Goal: Communication & Community: Answer question/provide support

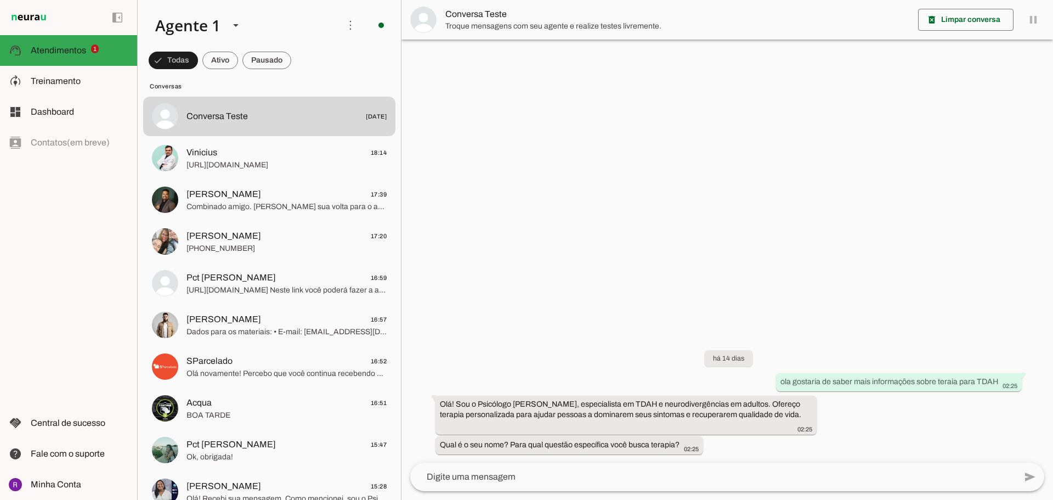
scroll to position [55, 0]
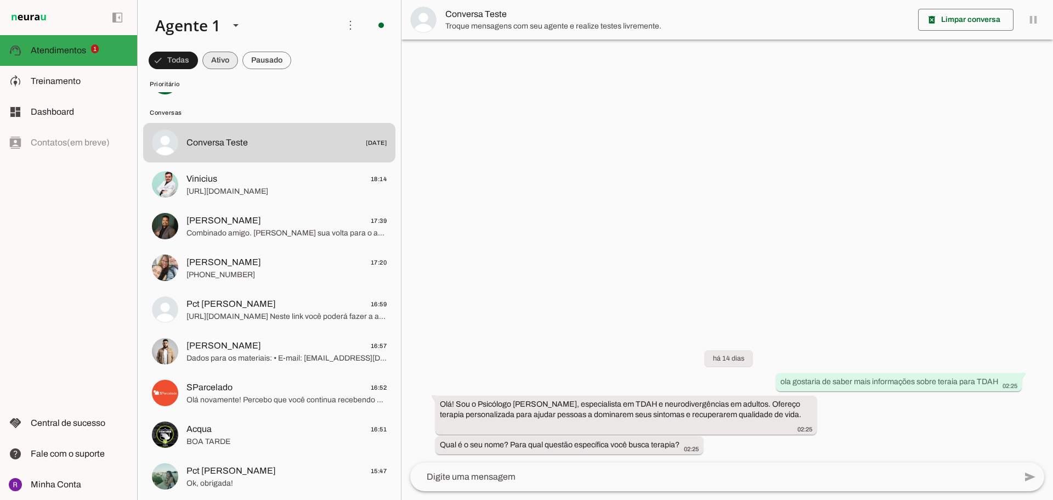
click at [212, 60] on span at bounding box center [220, 60] width 36 height 26
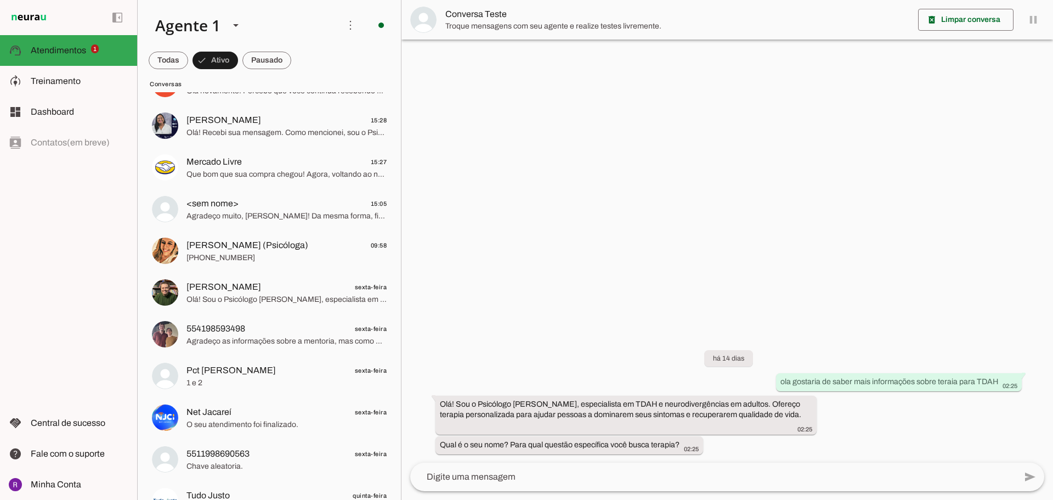
scroll to position [30, 0]
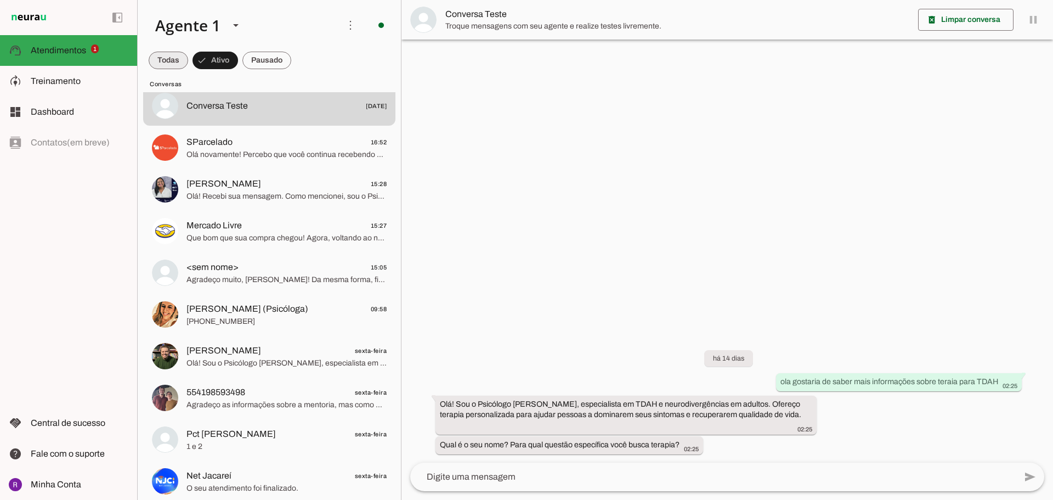
click at [162, 63] on span at bounding box center [168, 60] width 39 height 26
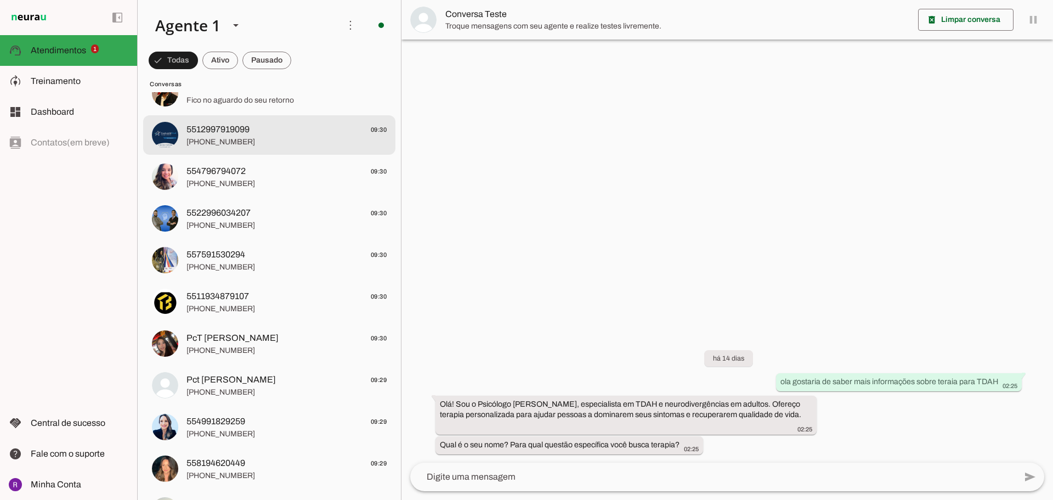
scroll to position [823, 0]
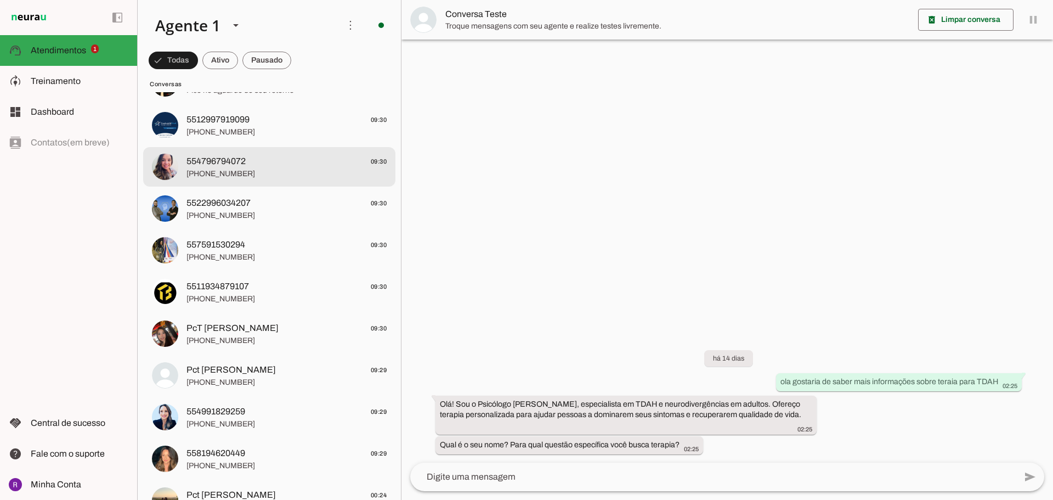
click at [282, 172] on span "[PHONE_NUMBER]" at bounding box center [286, 173] width 200 height 11
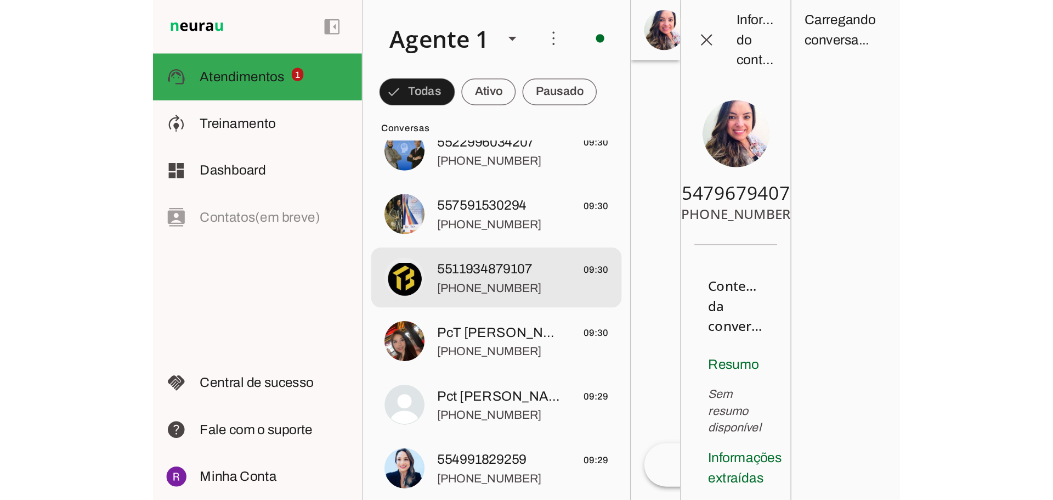
scroll to position [987, 0]
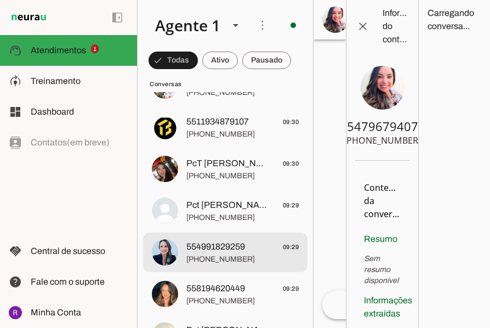
click at [214, 257] on span "[PHONE_NUMBER]" at bounding box center [242, 259] width 112 height 11
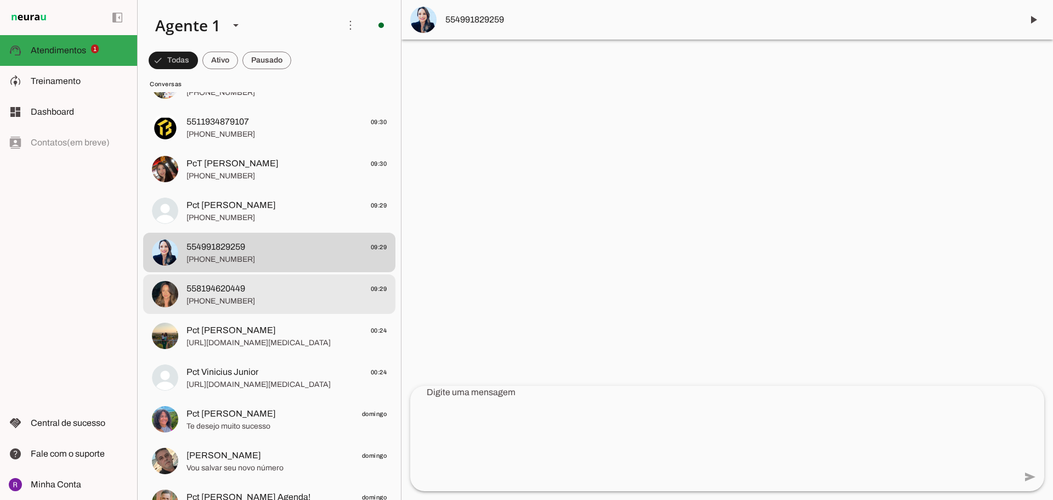
click at [297, 286] on span "558194620449 09:29" at bounding box center [286, 289] width 200 height 14
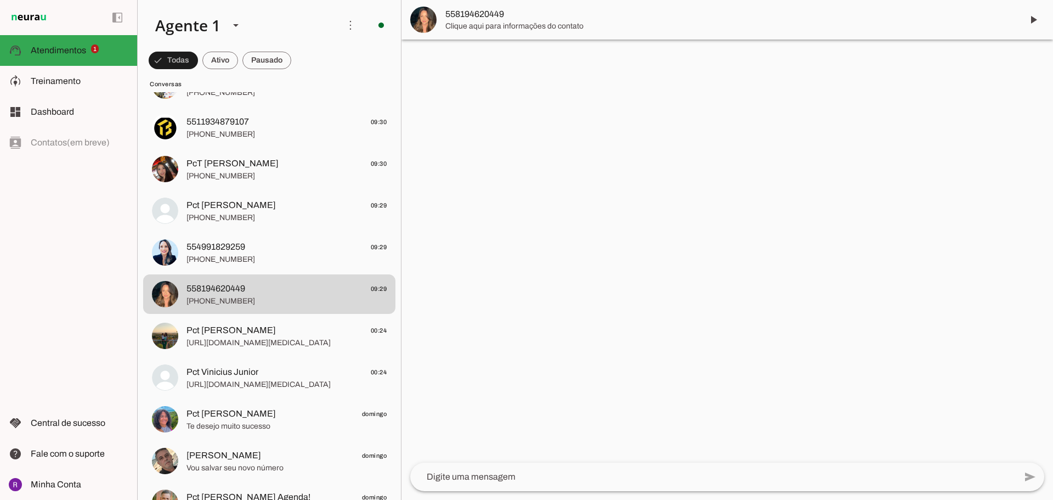
click at [886, 19] on span "558194620449" at bounding box center [729, 14] width 568 height 13
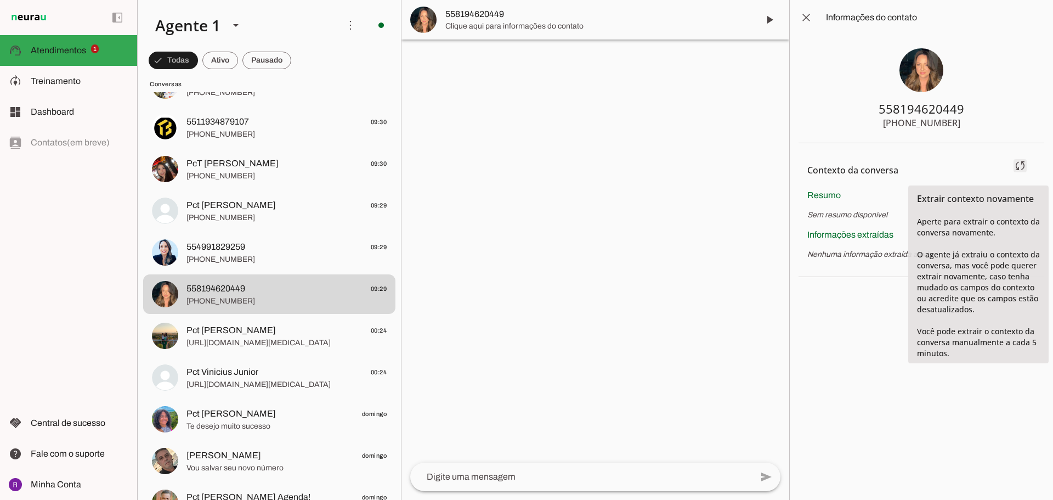
click at [1028, 166] on span at bounding box center [1020, 165] width 26 height 26
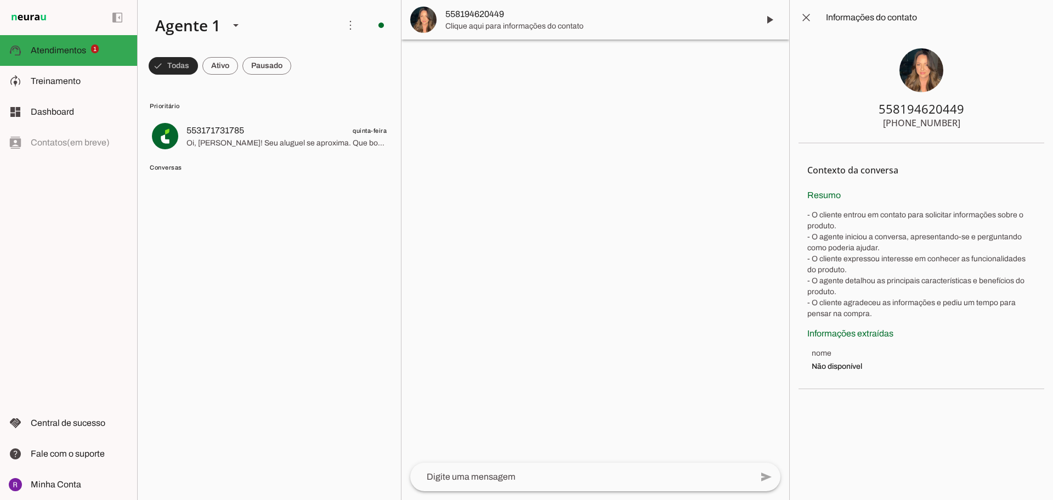
click at [165, 64] on span at bounding box center [173, 66] width 49 height 26
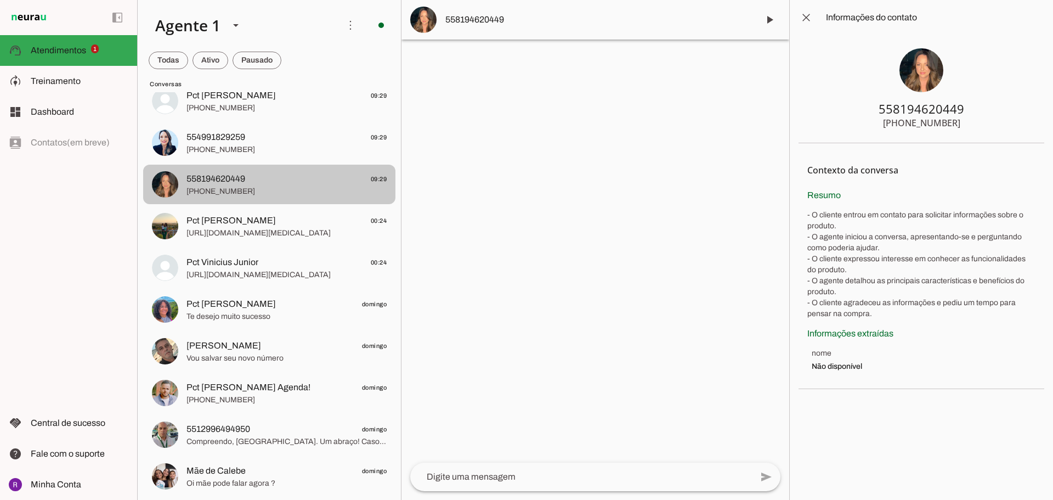
scroll to position [1152, 0]
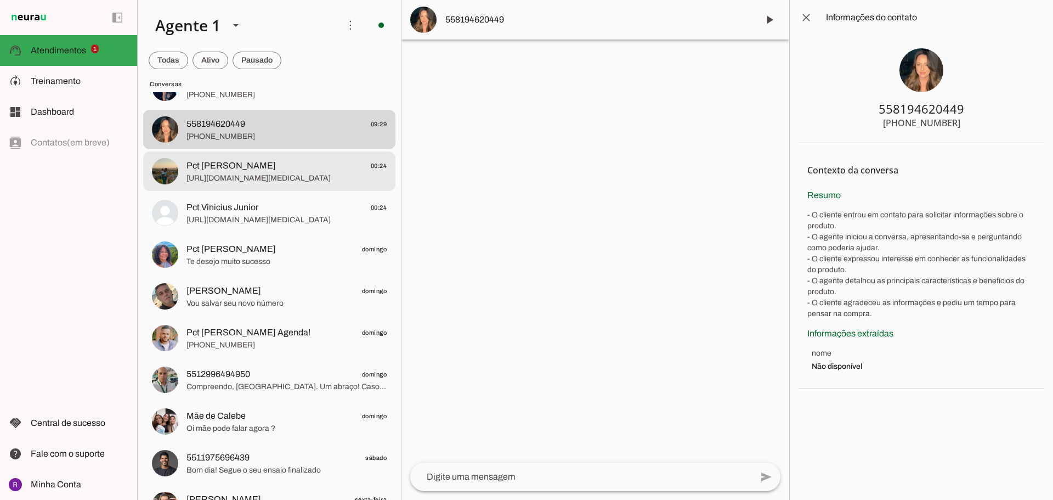
click at [242, 175] on span "[URL][DOMAIN_NAME][MEDICAL_DATA]" at bounding box center [286, 178] width 200 height 11
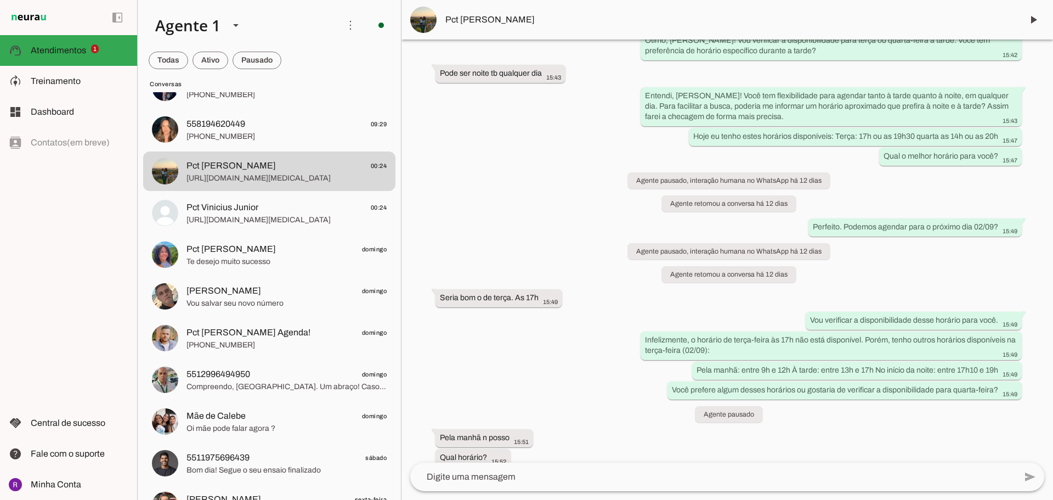
click at [793, 16] on span "Pct [PERSON_NAME]" at bounding box center [729, 19] width 568 height 13
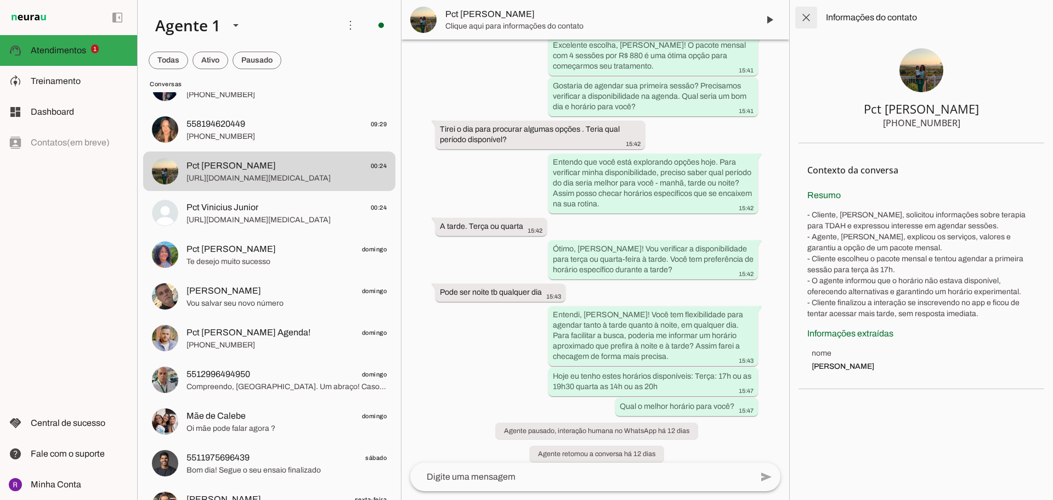
scroll to position [1369, 0]
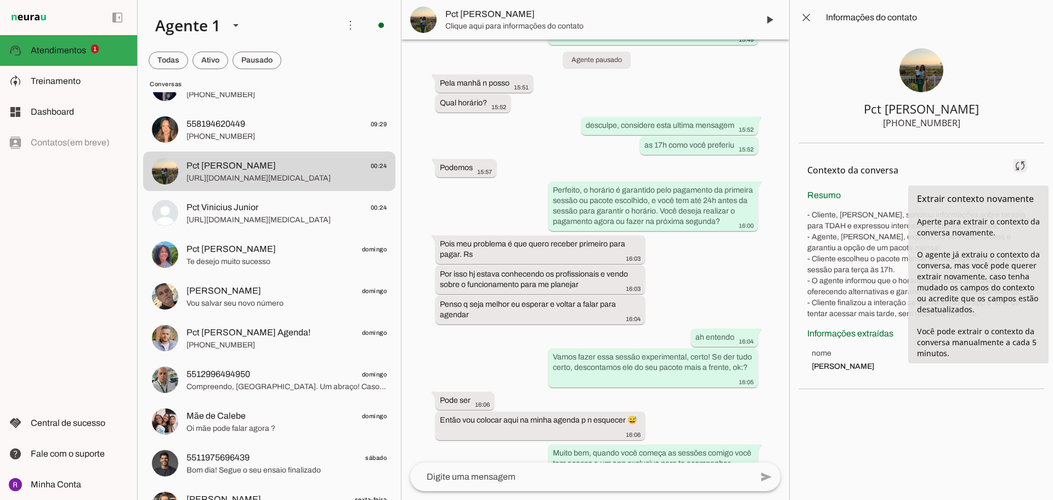
click at [1017, 167] on span at bounding box center [1020, 165] width 26 height 26
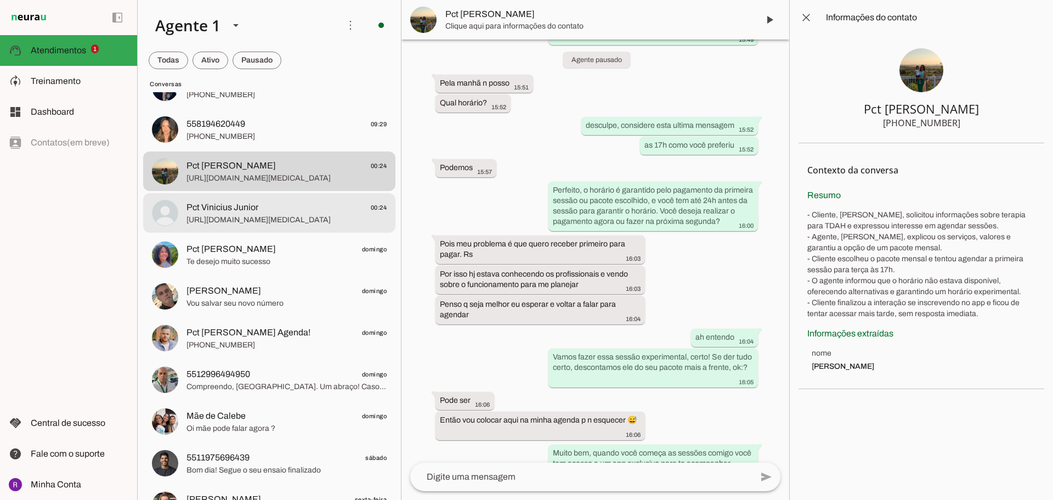
click at [210, 212] on span "Pct Vinicius Junior" at bounding box center [222, 207] width 72 height 13
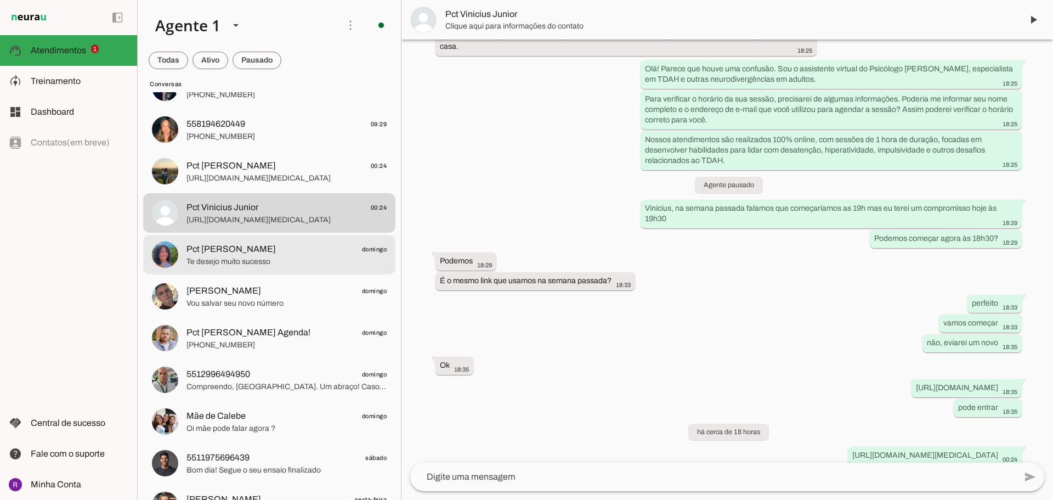
click at [239, 252] on span "Pct [PERSON_NAME]" at bounding box center [230, 248] width 89 height 13
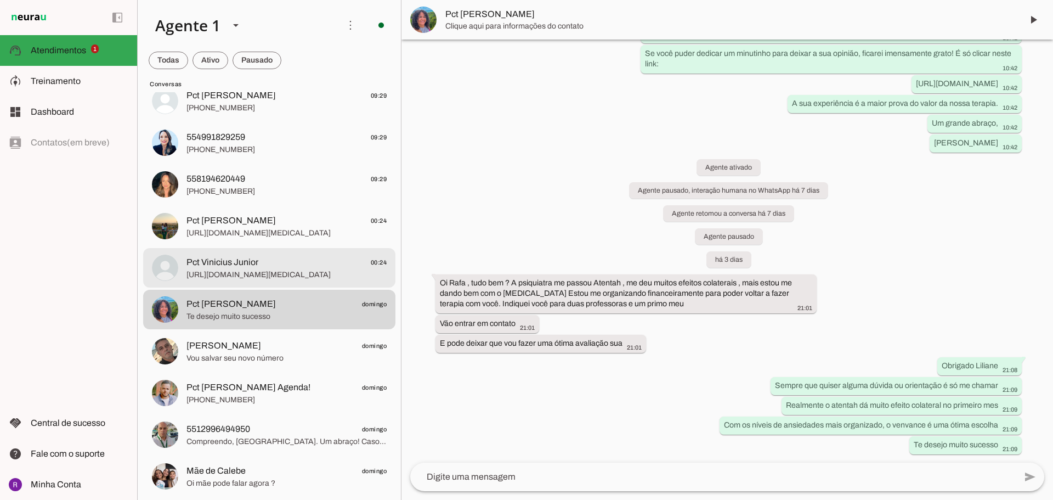
scroll to position [1042, 0]
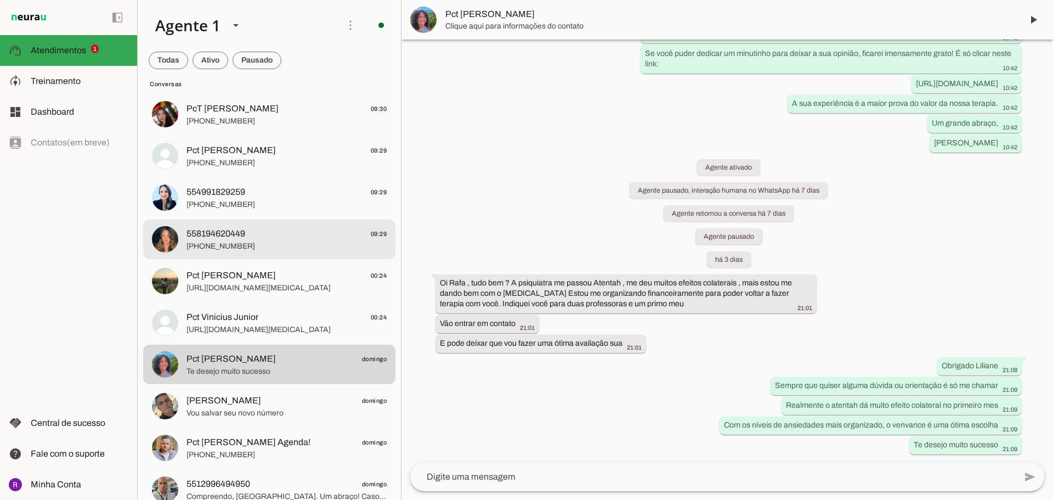
click at [240, 251] on span "[PHONE_NUMBER]" at bounding box center [286, 246] width 200 height 11
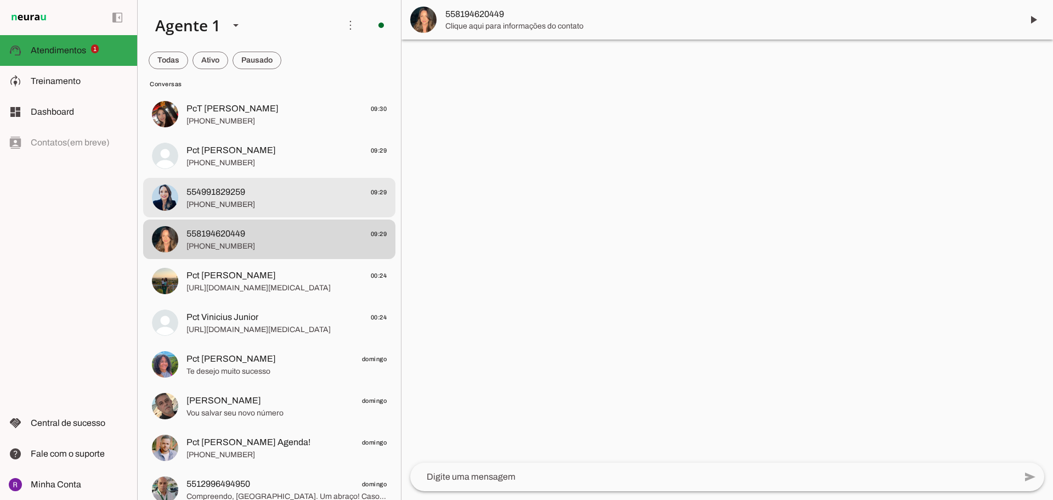
click at [233, 201] on span "[PHONE_NUMBER]" at bounding box center [286, 204] width 200 height 11
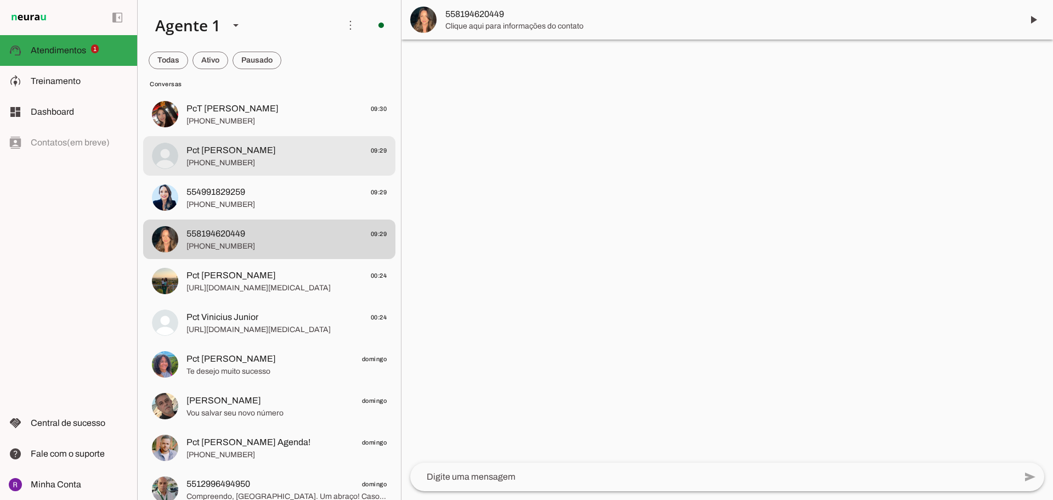
scroll to position [987, 0]
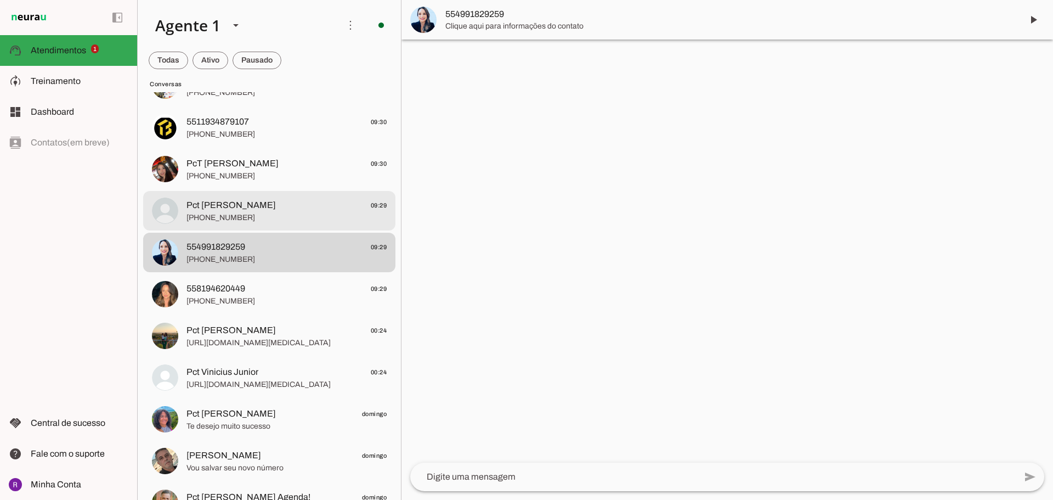
click at [231, 215] on span "[PHONE_NUMBER]" at bounding box center [286, 217] width 200 height 11
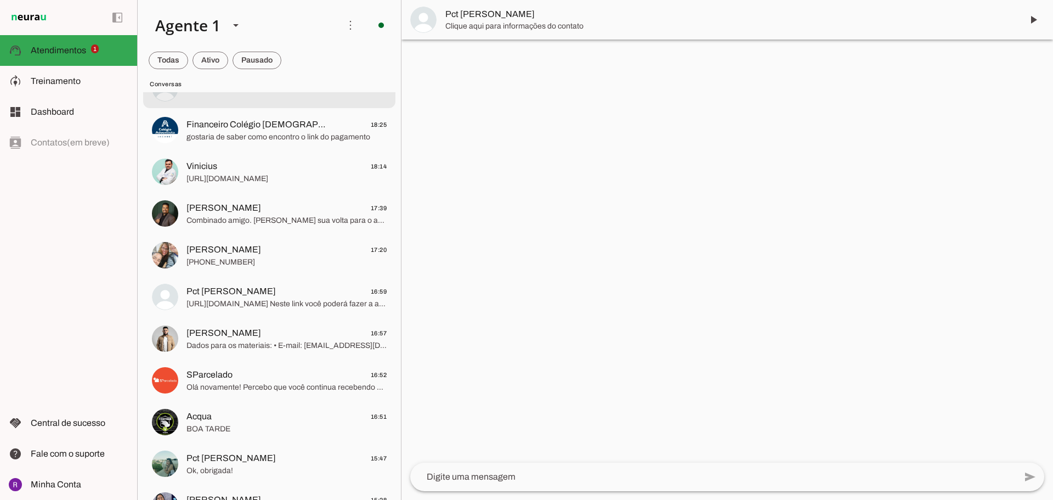
scroll to position [110, 0]
click at [500, 7] on md-item "Pct [PERSON_NAME]" at bounding box center [726, 19] width 651 height 39
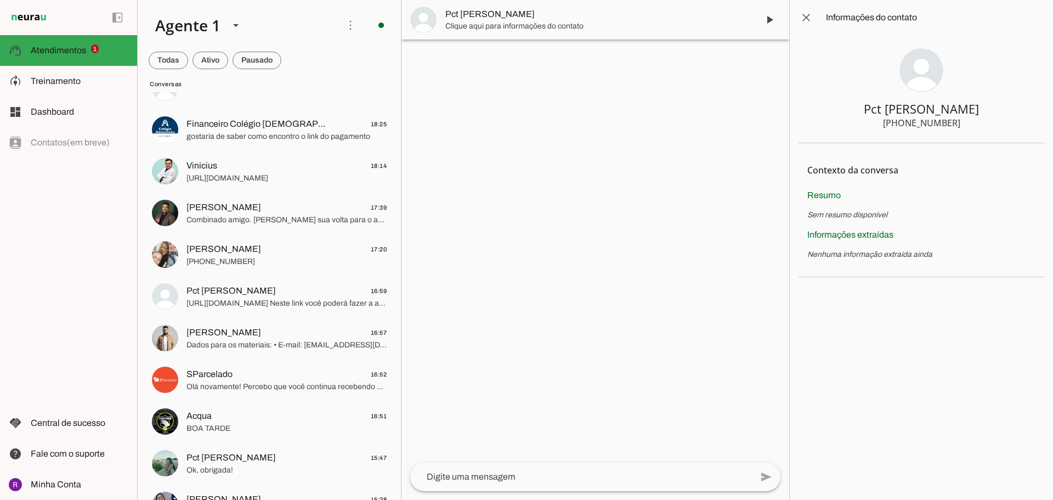
click at [513, 15] on span "Pct [PERSON_NAME]" at bounding box center [597, 14] width 304 height 13
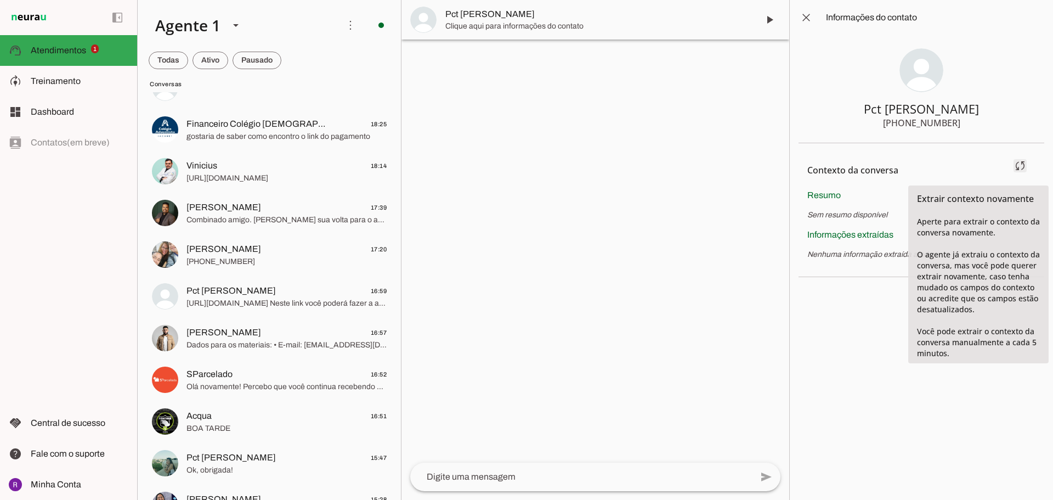
click at [1020, 162] on span at bounding box center [1020, 165] width 26 height 26
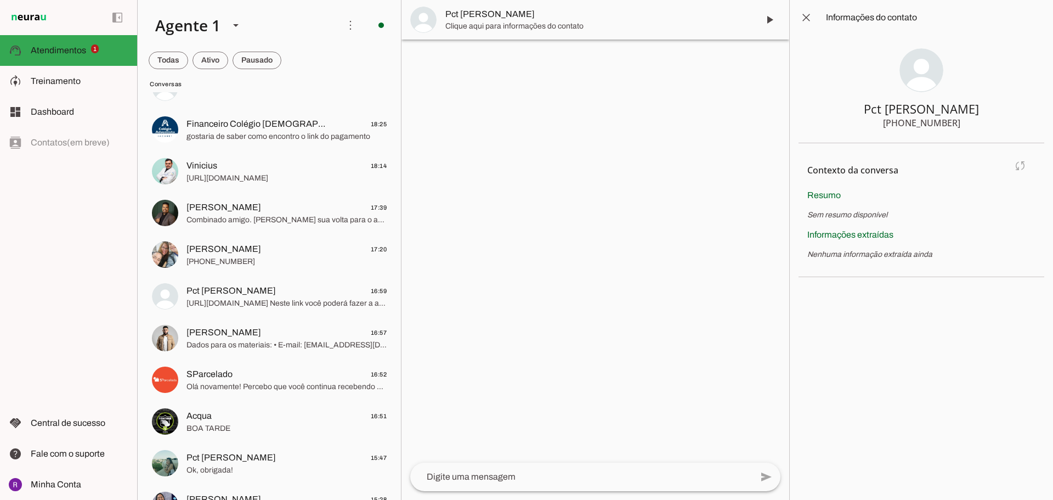
click at [820, 194] on span "Resumo" at bounding box center [823, 194] width 33 height 9
click at [853, 230] on span "Informações extraídas" at bounding box center [850, 234] width 86 height 9
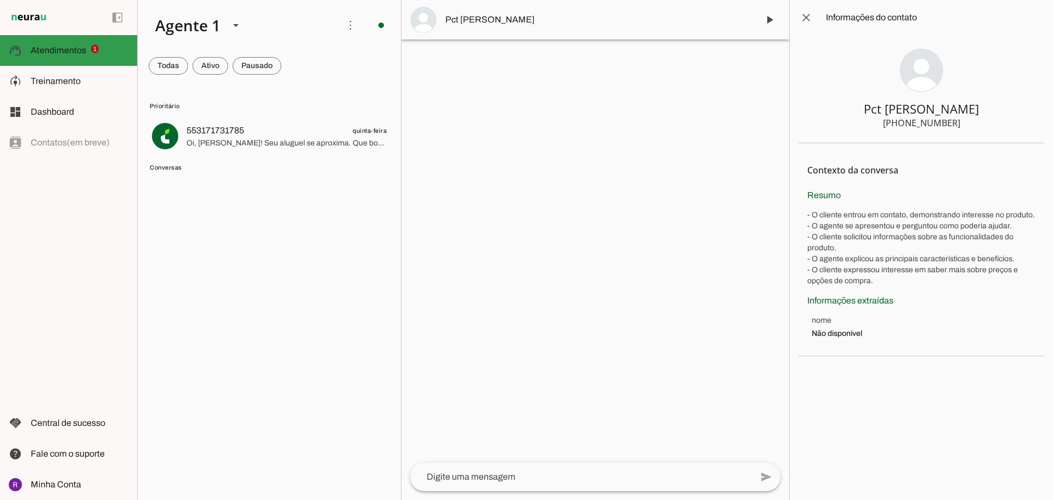
click at [54, 48] on span "Atendimentos" at bounding box center [58, 50] width 55 height 9
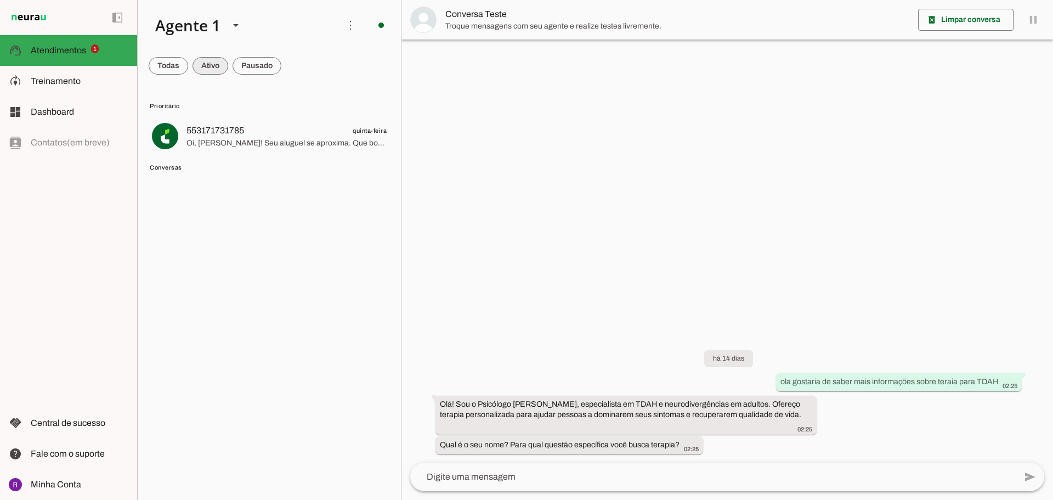
click at [206, 60] on span at bounding box center [210, 66] width 36 height 26
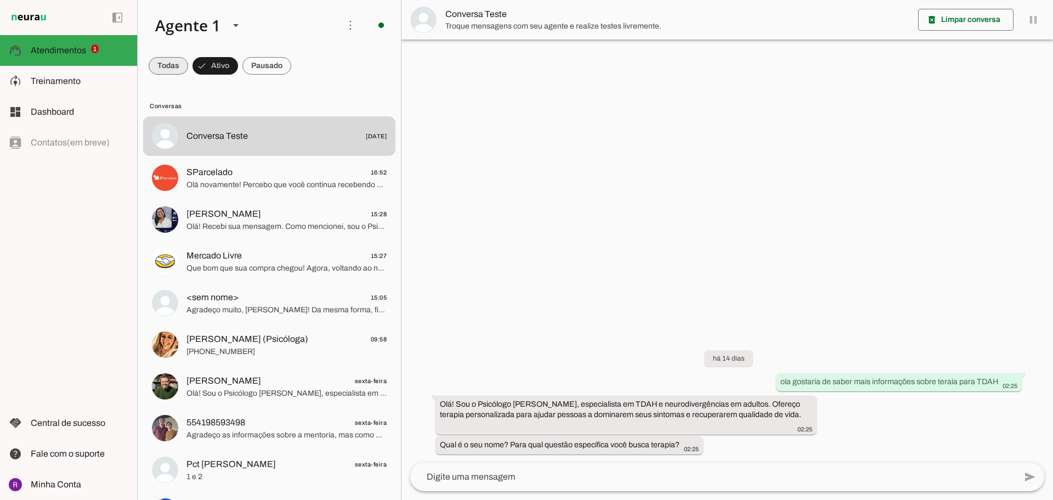
click at [177, 61] on span at bounding box center [168, 66] width 39 height 26
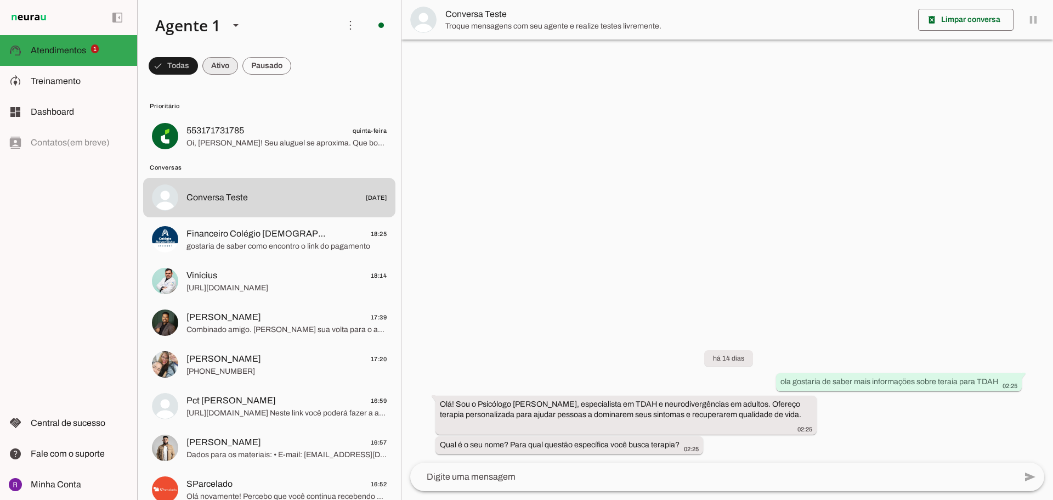
click at [216, 64] on span at bounding box center [220, 66] width 36 height 26
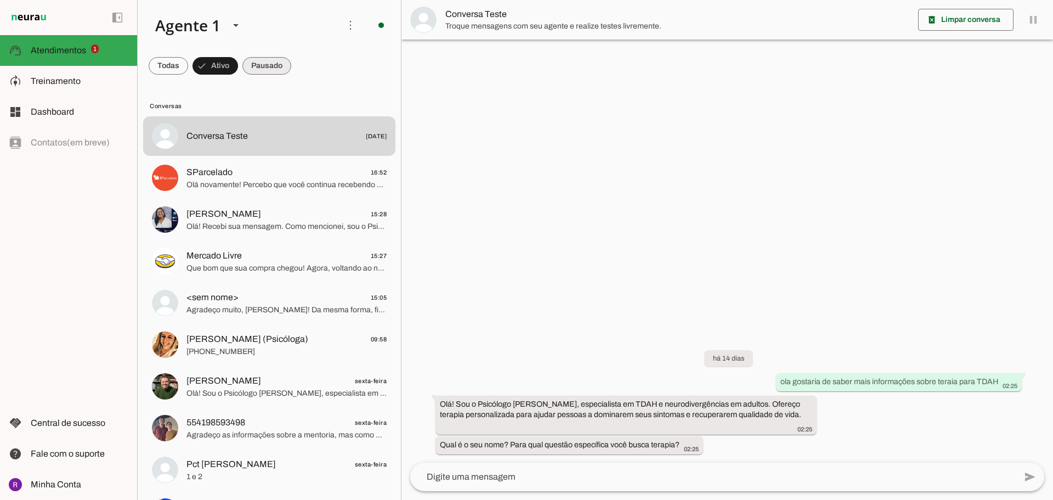
click at [277, 66] on span at bounding box center [266, 66] width 49 height 26
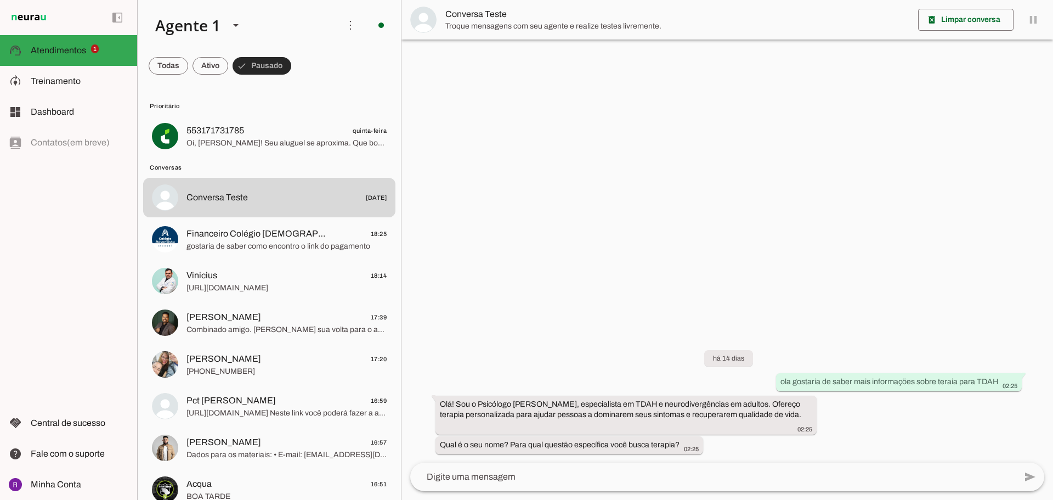
click at [233, 66] on span at bounding box center [261, 66] width 59 height 26
click at [207, 65] on span at bounding box center [210, 66] width 36 height 26
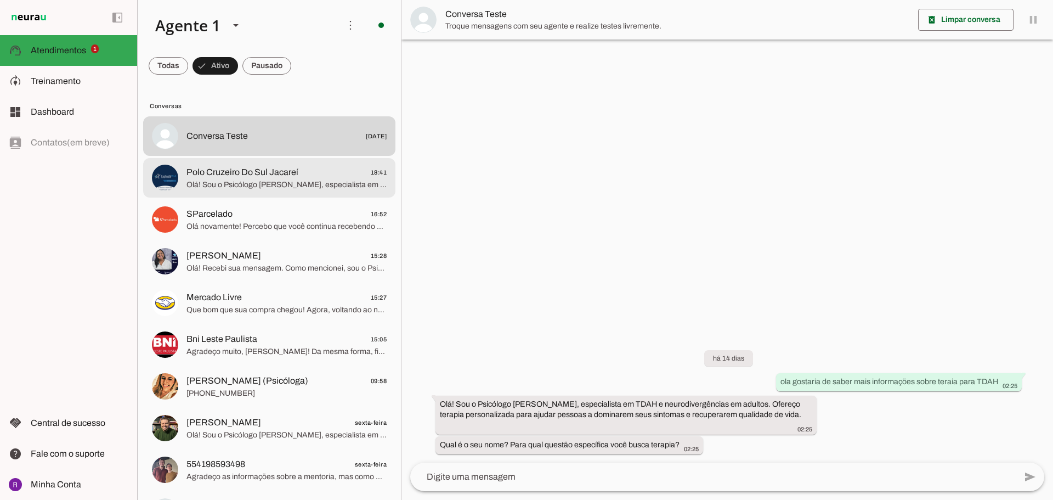
click at [305, 187] on span "Olá! Sou o Psicólogo [PERSON_NAME], especialista em TDAH e outras neurodivergên…" at bounding box center [286, 184] width 200 height 11
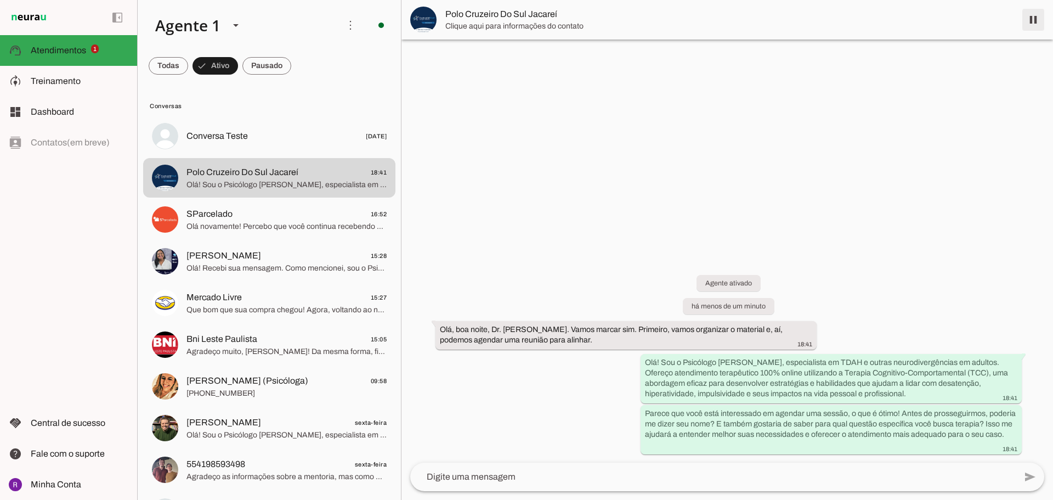
click at [1036, 20] on span at bounding box center [1033, 20] width 26 height 26
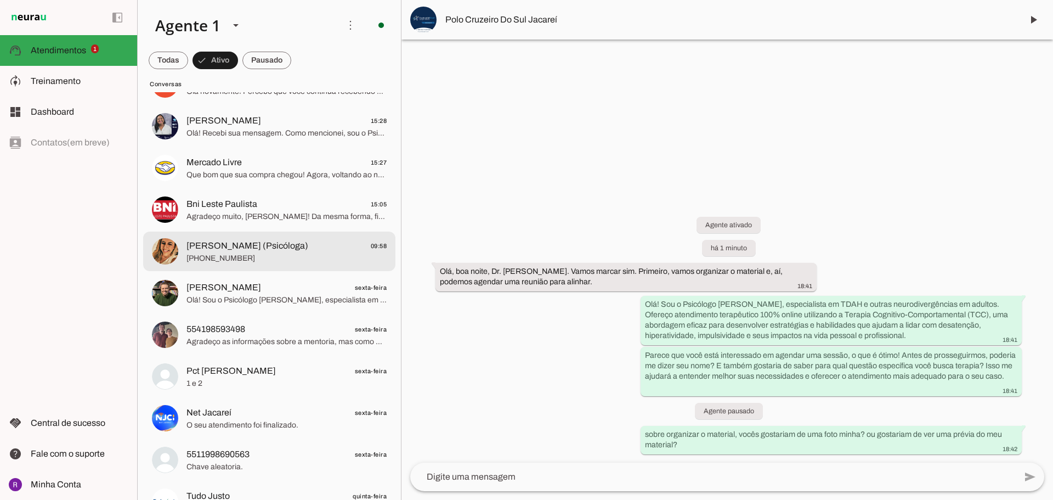
scroll to position [110, 0]
